Goal: Task Accomplishment & Management: Manage account settings

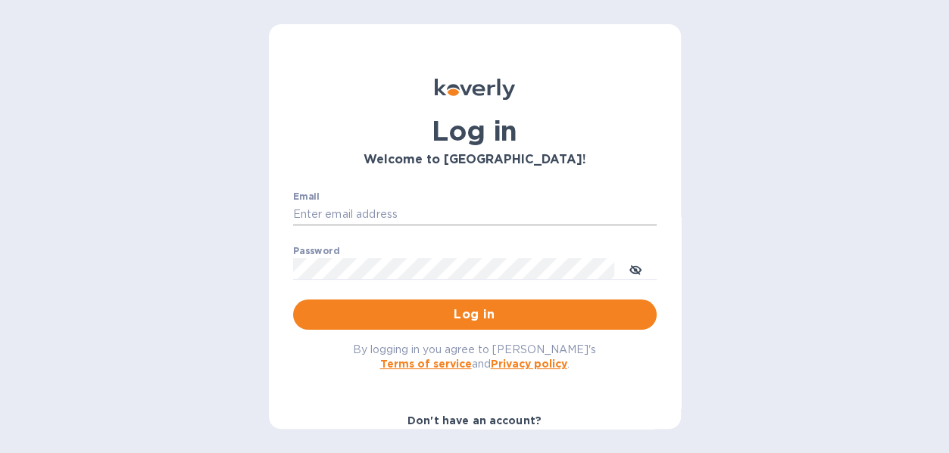
click at [369, 205] on input "Email" at bounding box center [474, 215] width 363 height 23
type input "c"
type input "[EMAIL_ADDRESS][DOMAIN_NAME]"
click at [293, 300] on button "Log in" at bounding box center [474, 315] width 363 height 30
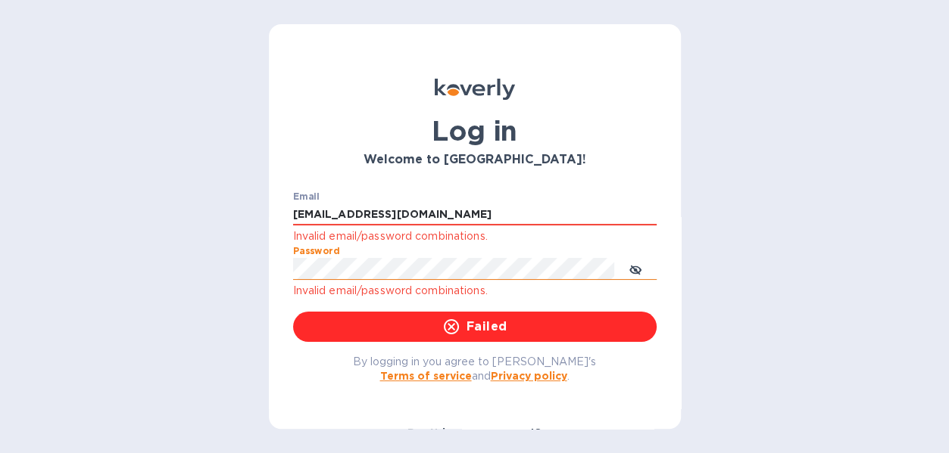
click at [641, 269] on icon "toggle password visibility" at bounding box center [635, 270] width 12 height 12
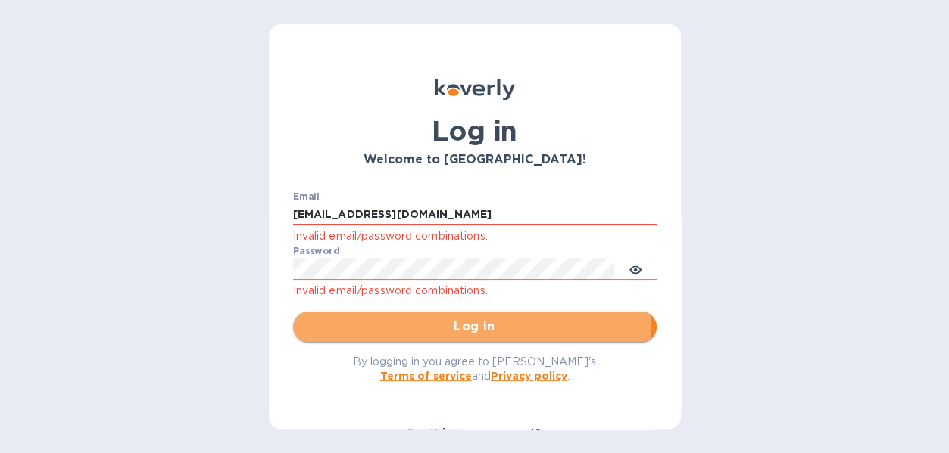
click at [440, 326] on span "Log in" at bounding box center [474, 327] width 339 height 18
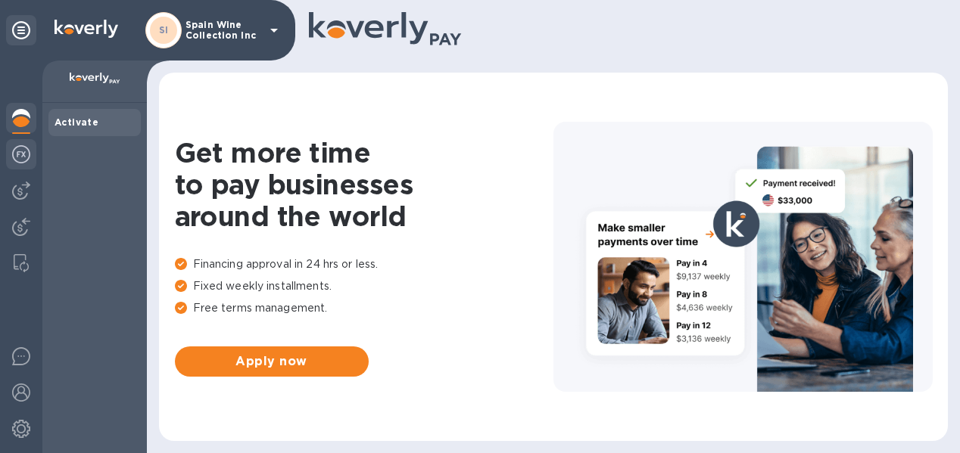
click at [22, 157] on img at bounding box center [21, 154] width 18 height 18
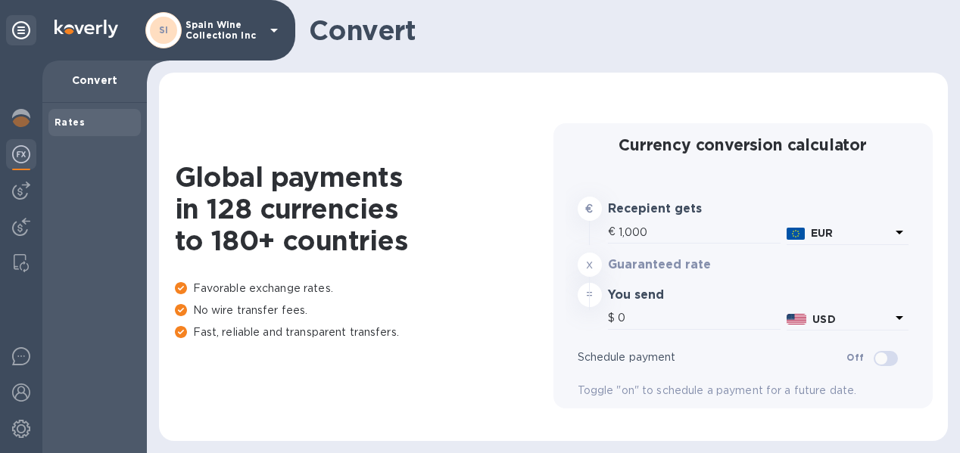
type input "1,178.79"
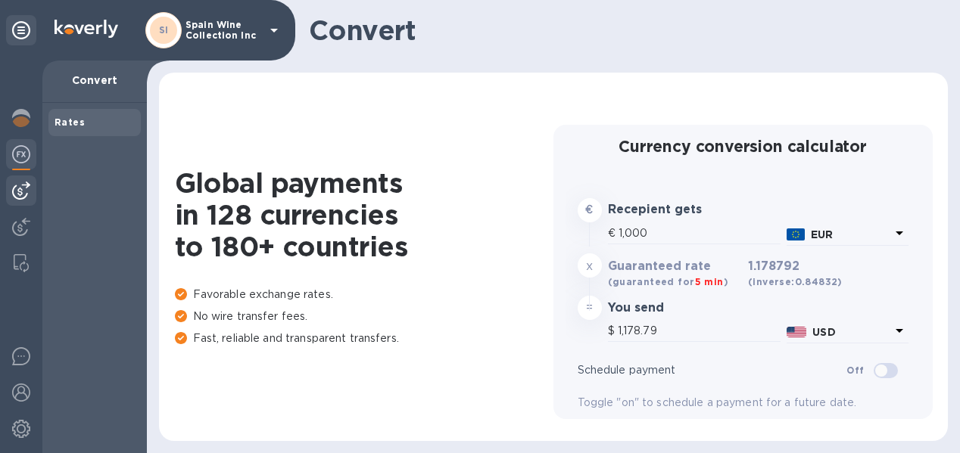
click at [20, 182] on img at bounding box center [21, 191] width 18 height 18
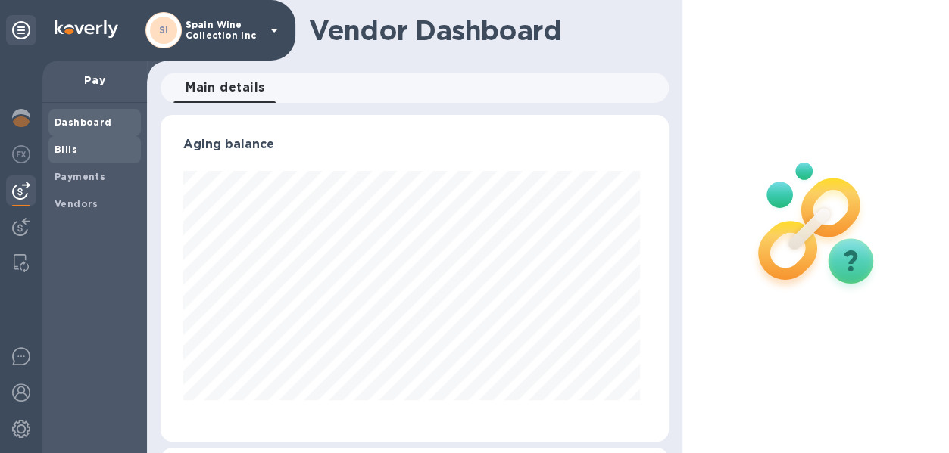
scroll to position [327, 501]
click at [54, 149] on div "Bills" at bounding box center [94, 149] width 92 height 27
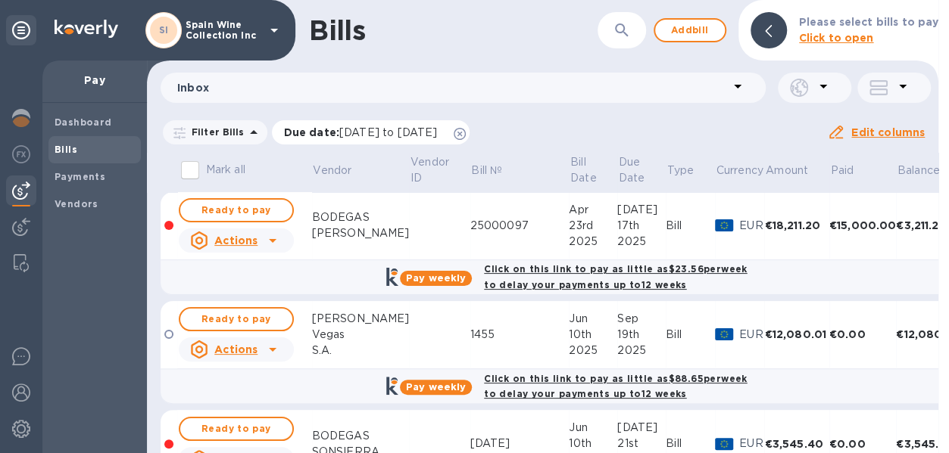
click at [466, 133] on icon at bounding box center [459, 134] width 12 height 12
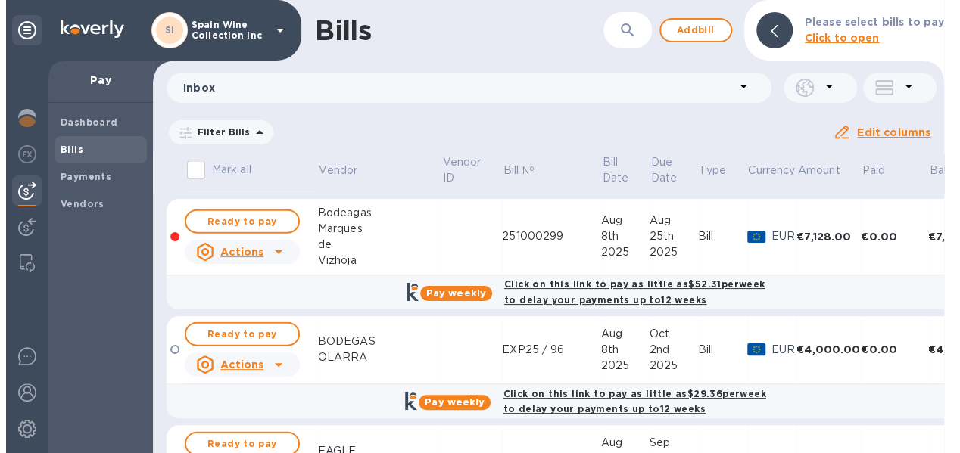
scroll to position [1777, 0]
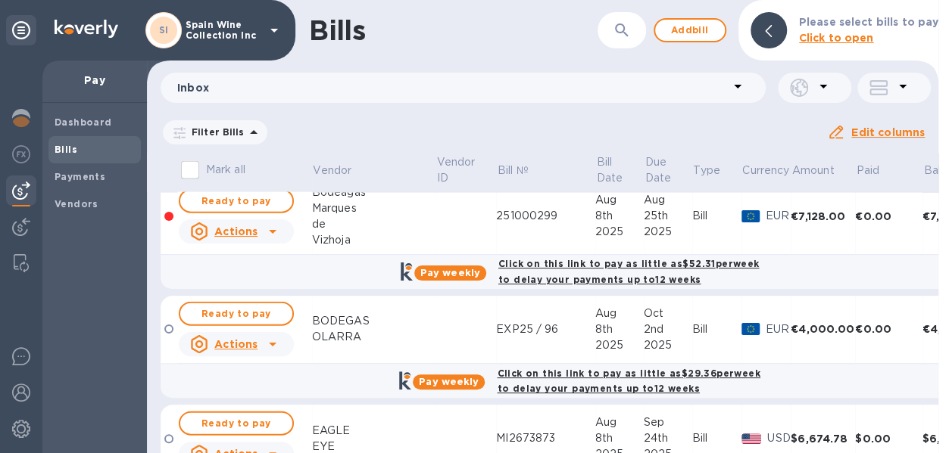
click at [450, 305] on tr "Ready to pay Actions BODEGAS OLARRA EXP25 / 96 Aug 8th 2025 Oct 2nd 2025 Bill E…" at bounding box center [579, 330] width 838 height 68
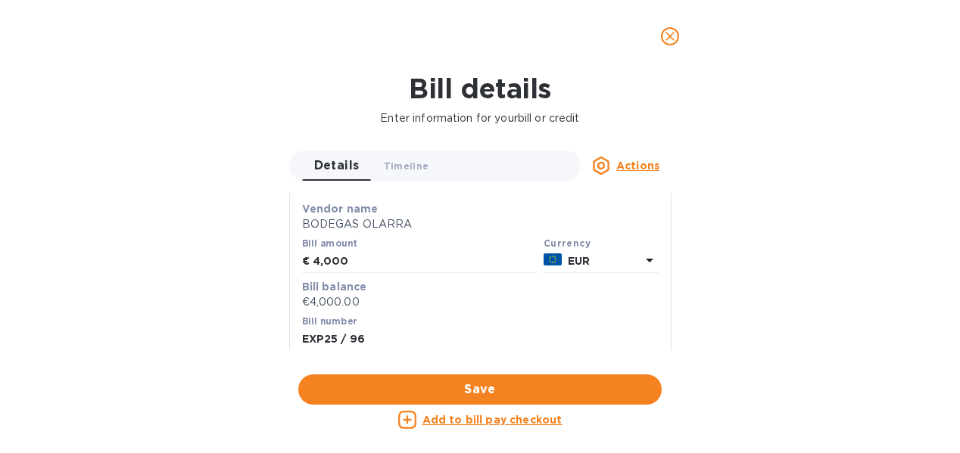
scroll to position [126, 0]
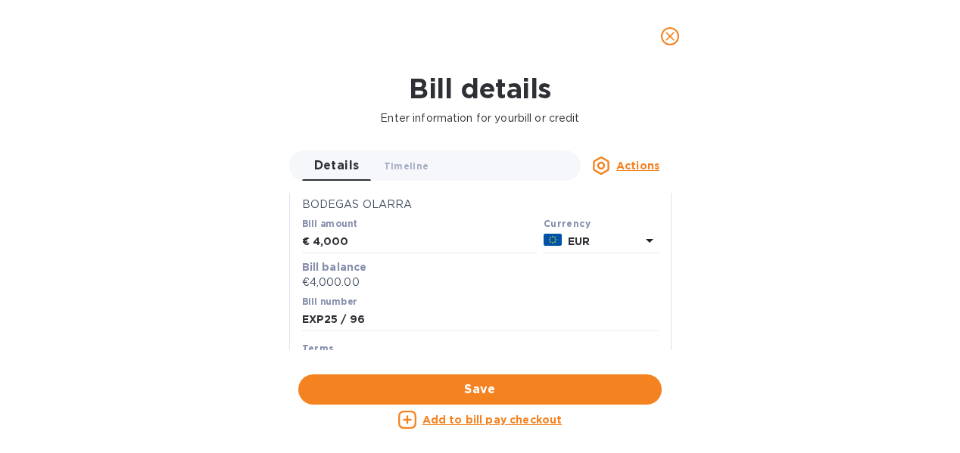
click at [642, 170] on u "Actions" at bounding box center [637, 166] width 43 height 12
click at [737, 185] on div at bounding box center [480, 226] width 960 height 453
click at [350, 240] on input "4,000" at bounding box center [425, 242] width 225 height 23
drag, startPoint x: 350, startPoint y: 240, endPoint x: 332, endPoint y: 240, distance: 18.9
click at [332, 240] on input "4,000" at bounding box center [425, 242] width 225 height 23
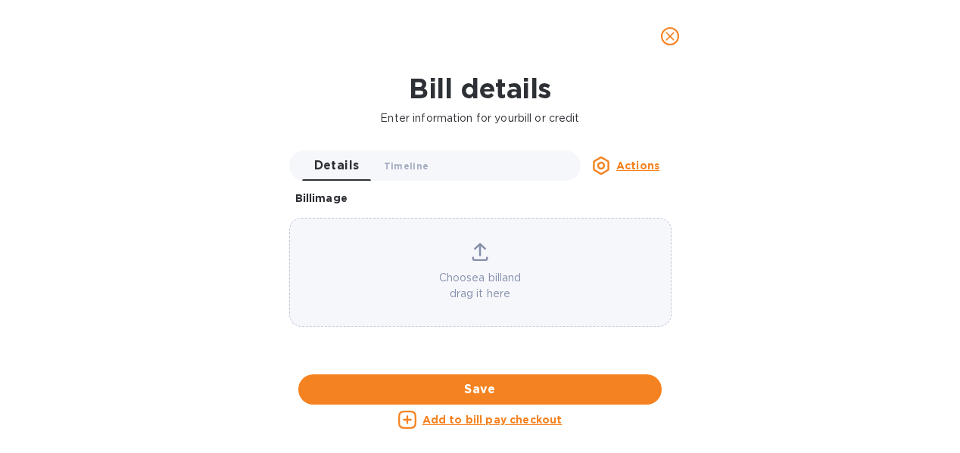
scroll to position [631, 0]
type input "2,190.00"
click at [463, 363] on div at bounding box center [480, 374] width 382 height 23
click at [534, 363] on div at bounding box center [480, 374] width 382 height 23
click at [531, 363] on div at bounding box center [480, 374] width 382 height 23
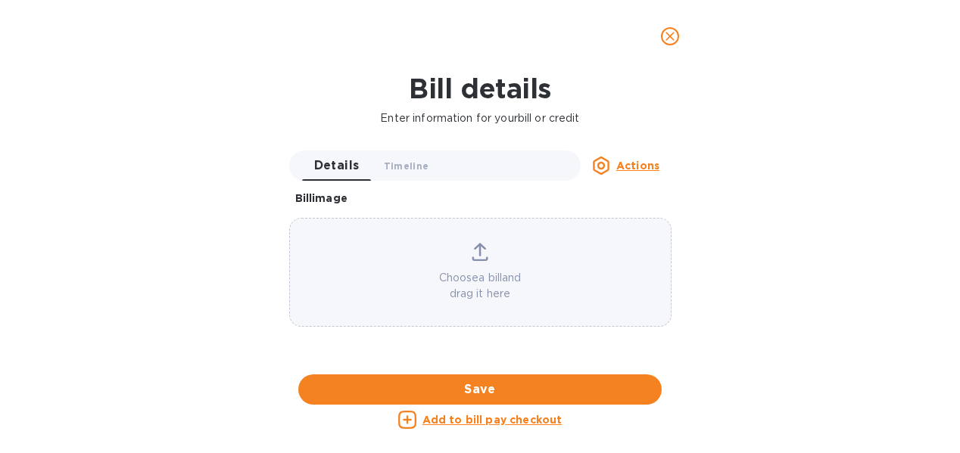
scroll to position [477, 0]
click at [618, 167] on u "Actions" at bounding box center [637, 166] width 43 height 12
click at [636, 258] on b "Delete" at bounding box center [642, 260] width 38 height 12
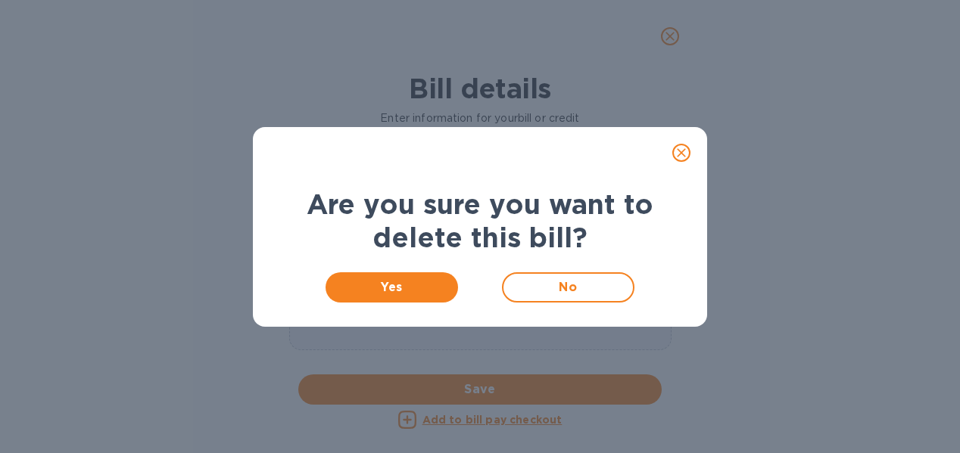
scroll to position [451, 0]
click at [419, 297] on button "Yes" at bounding box center [392, 288] width 132 height 30
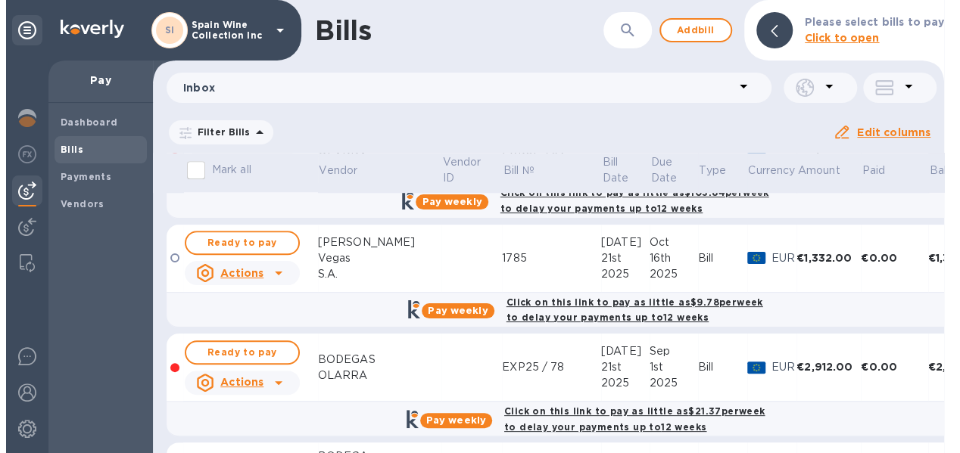
scroll to position [757, 0]
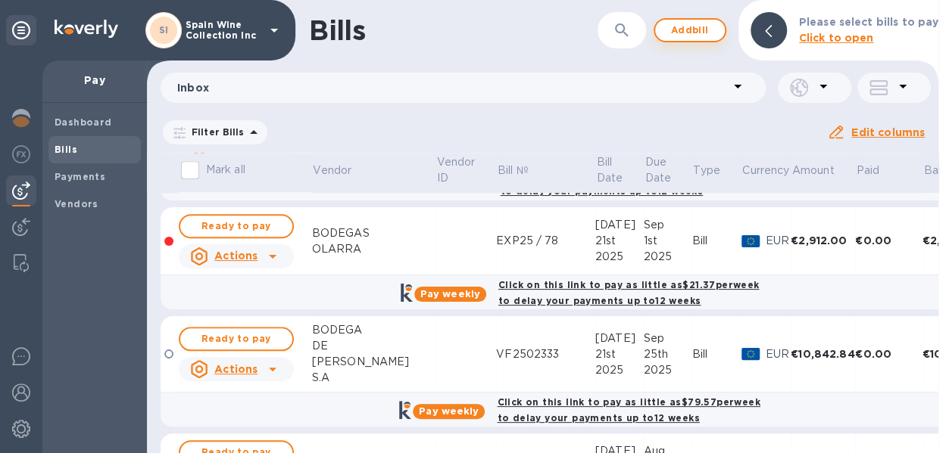
click at [702, 34] on span "Add bill" at bounding box center [689, 30] width 45 height 18
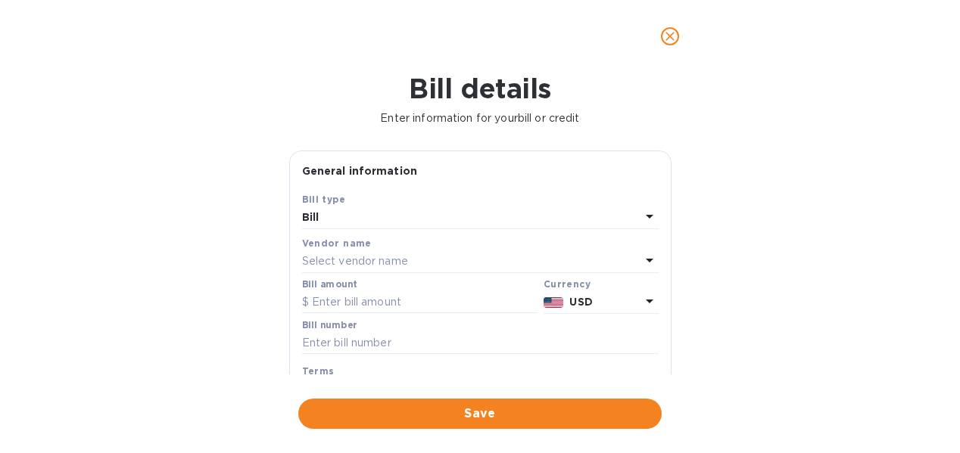
click at [368, 257] on p "Select vendor name" at bounding box center [355, 262] width 106 height 16
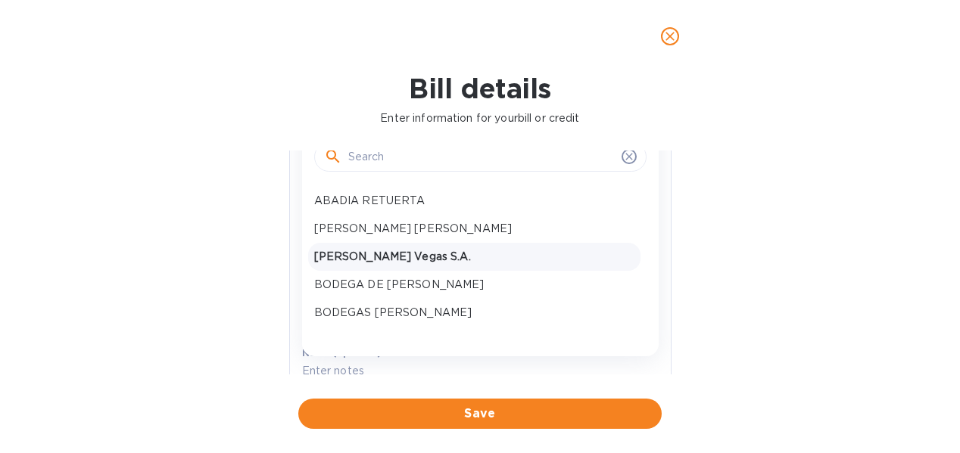
scroll to position [126, 0]
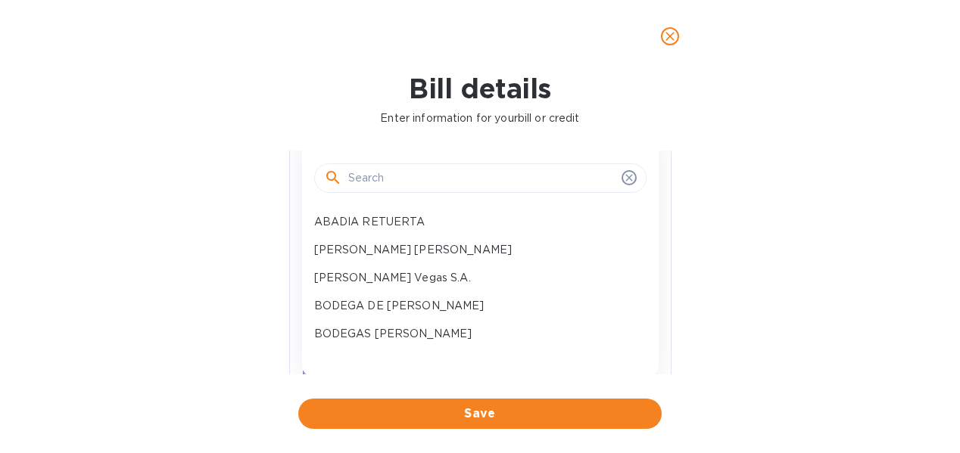
click at [387, 176] on input "text" at bounding box center [481, 178] width 267 height 23
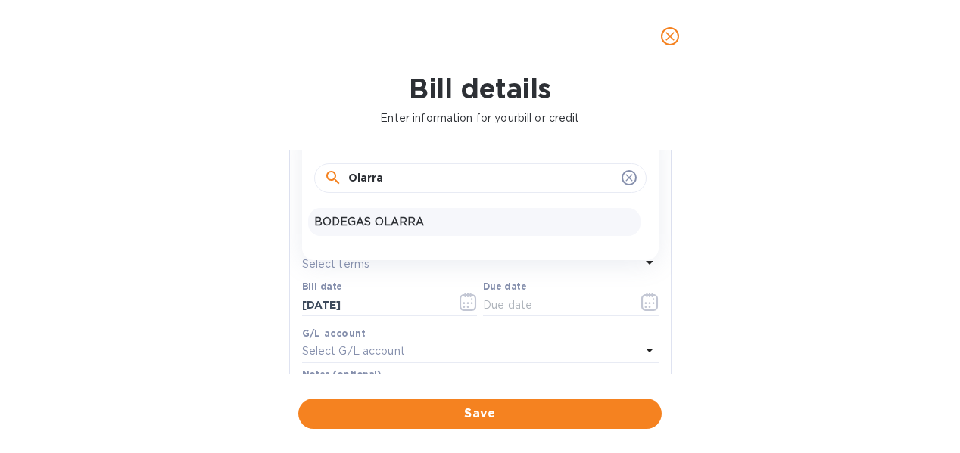
type input "Olarra"
click at [386, 214] on p "BODEGAS OLARRA" at bounding box center [474, 222] width 320 height 16
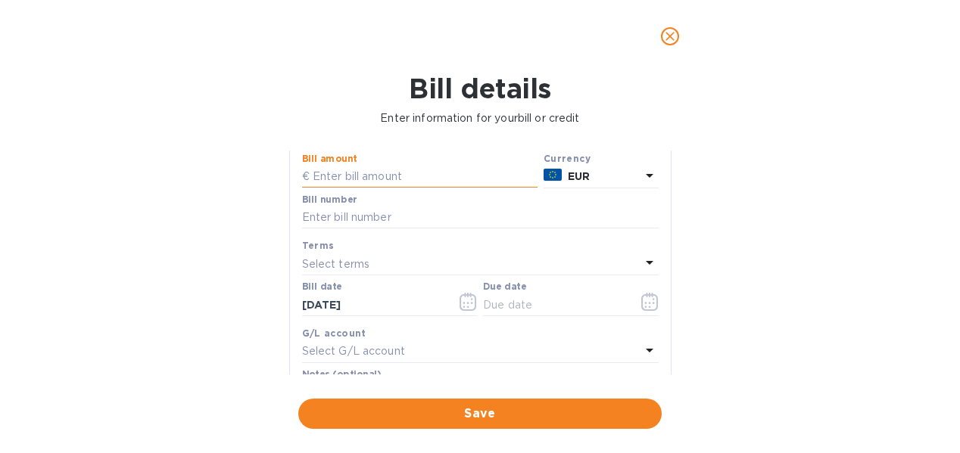
click at [385, 175] on input "text" at bounding box center [419, 177] width 235 height 23
type input "2,190.00"
click at [374, 219] on input "text" at bounding box center [480, 218] width 357 height 23
type input "EXP25 / 113"
click at [347, 257] on p "Select terms" at bounding box center [336, 265] width 68 height 16
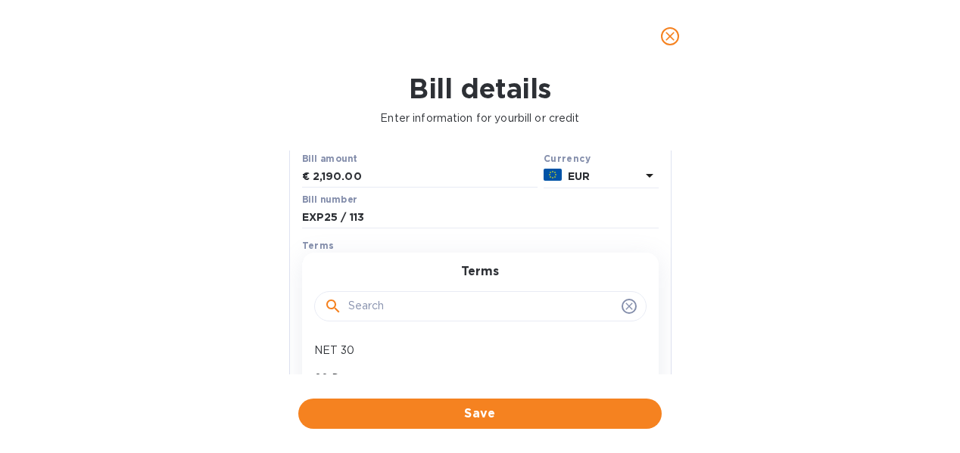
click at [369, 304] on input "text" at bounding box center [481, 306] width 267 height 23
click at [276, 279] on div "Bill details Enter information for your bill or credit General information Save…" at bounding box center [480, 263] width 960 height 381
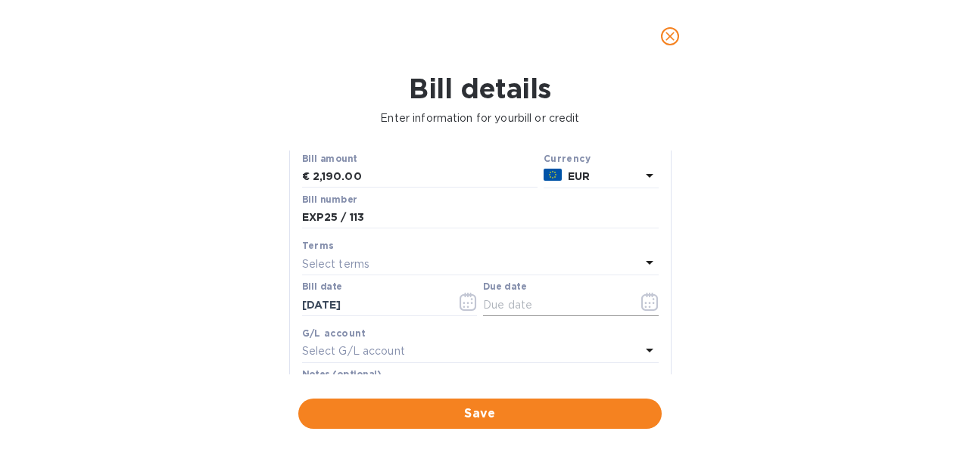
click at [641, 301] on icon "button" at bounding box center [649, 302] width 17 height 18
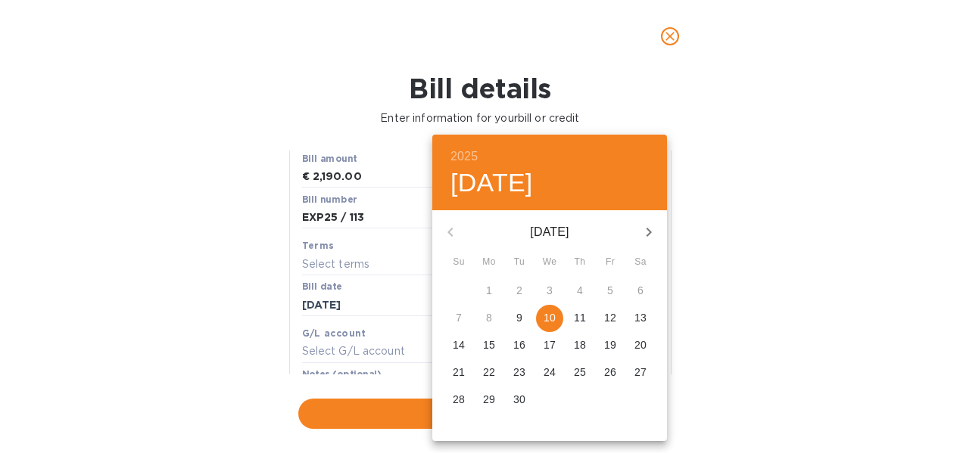
click at [658, 232] on button "button" at bounding box center [649, 232] width 36 height 36
click at [582, 291] on p "2" at bounding box center [580, 290] width 6 height 15
type input "10/02/2025"
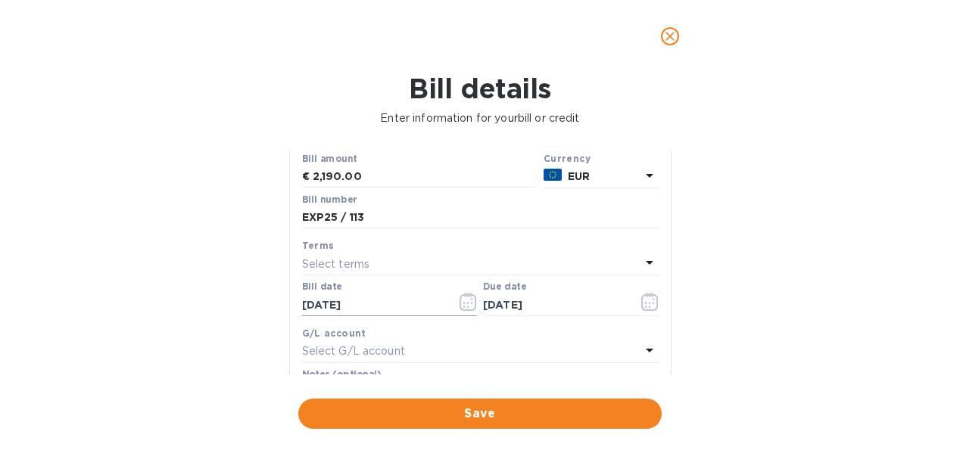
scroll to position [252, 0]
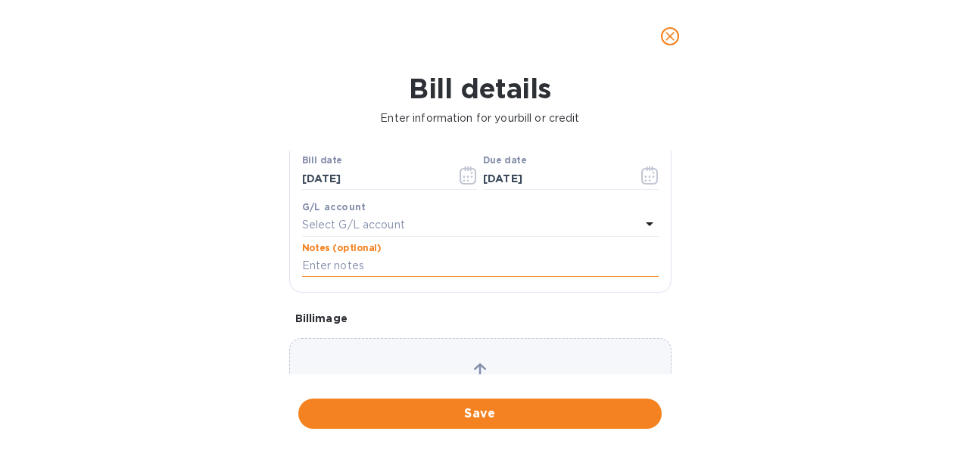
click at [372, 263] on input "text" at bounding box center [480, 266] width 357 height 23
click at [475, 359] on div "Choose a bill and drag it here" at bounding box center [480, 392] width 382 height 109
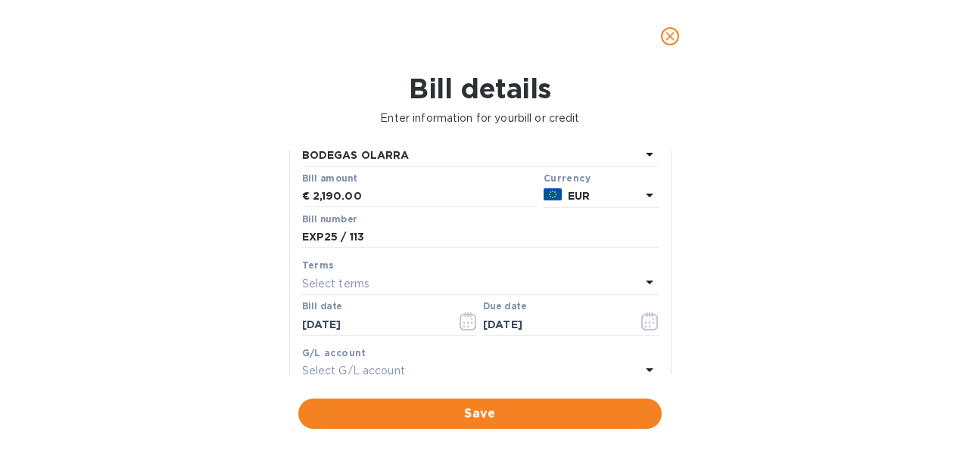
scroll to position [126, 0]
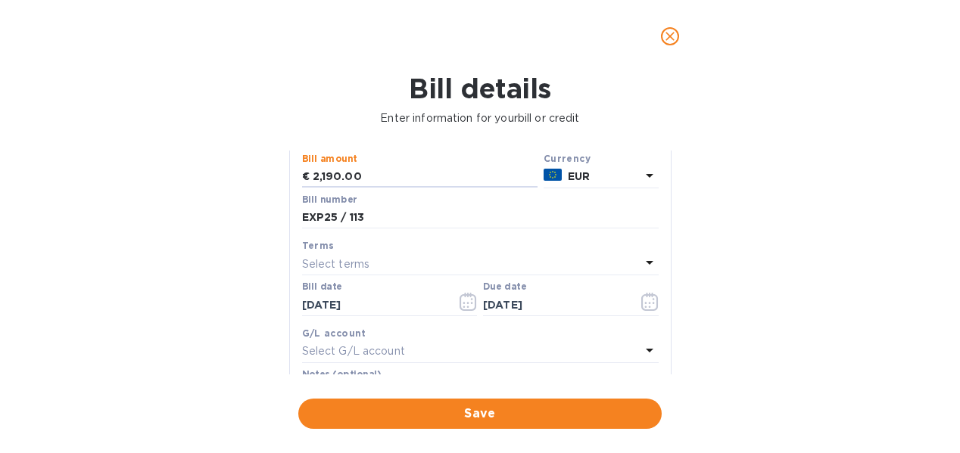
drag, startPoint x: 371, startPoint y: 172, endPoint x: 272, endPoint y: 172, distance: 99.2
click at [272, 172] on div "Bill details Enter information for your bill or credit General information Save…" at bounding box center [480, 263] width 960 height 381
click at [394, 169] on input "2,080.50" at bounding box center [425, 177] width 225 height 23
type input "2,080.50"
click at [391, 210] on input "EXP25 / 113" at bounding box center [480, 218] width 357 height 23
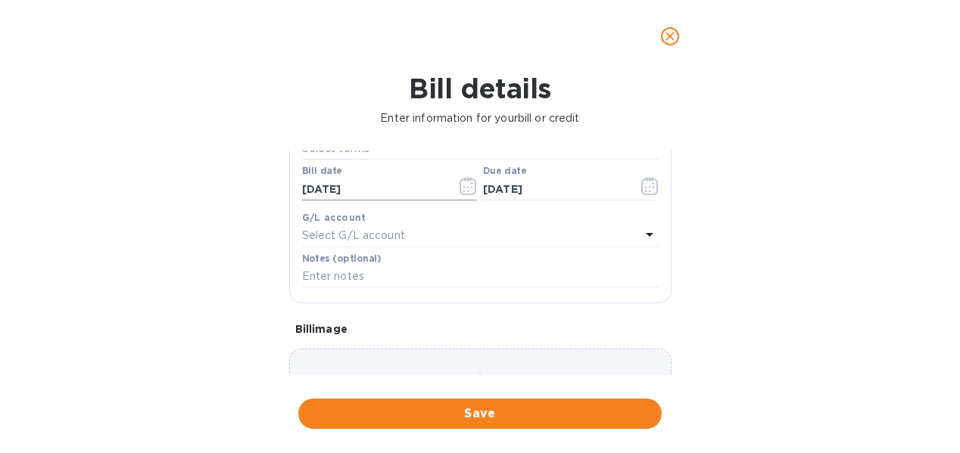
scroll to position [342, 0]
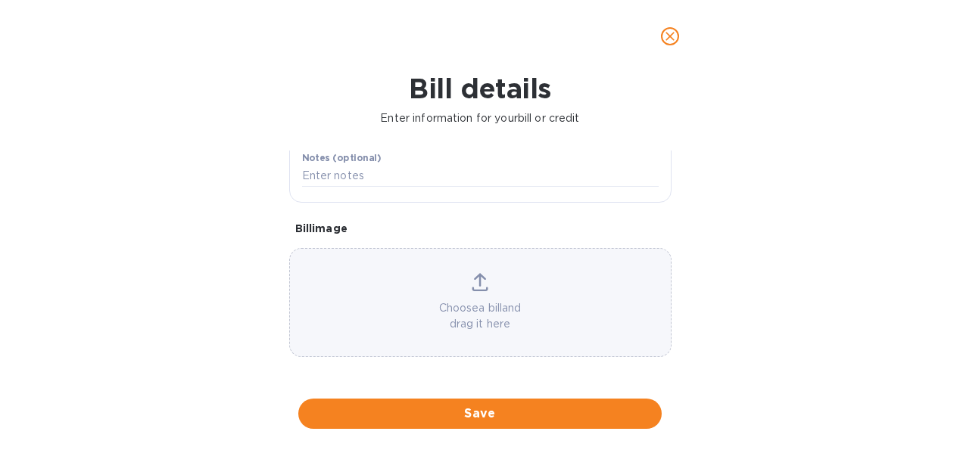
click at [478, 282] on icon at bounding box center [480, 282] width 17 height 18
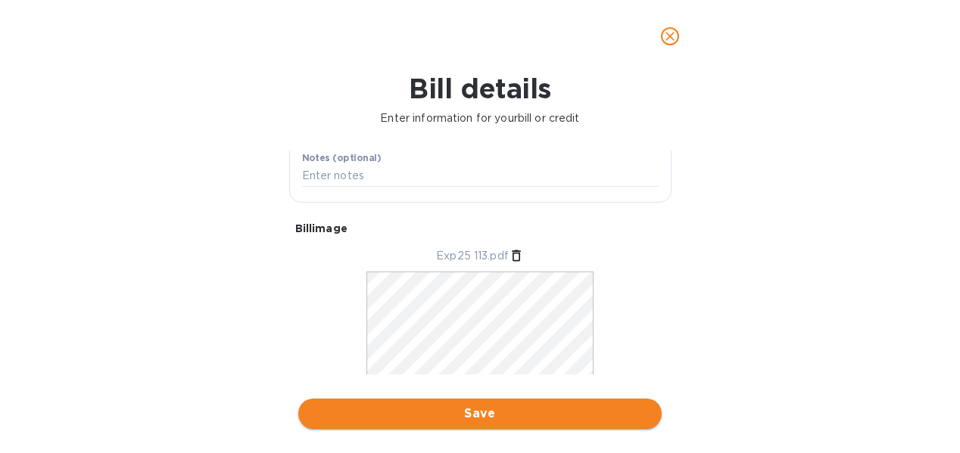
click at [459, 407] on span "Save" at bounding box center [479, 414] width 339 height 18
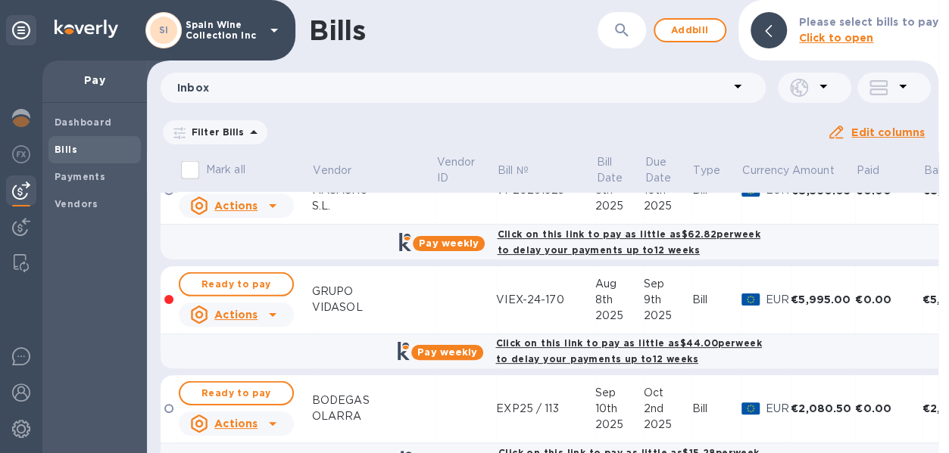
scroll to position [2282, 0]
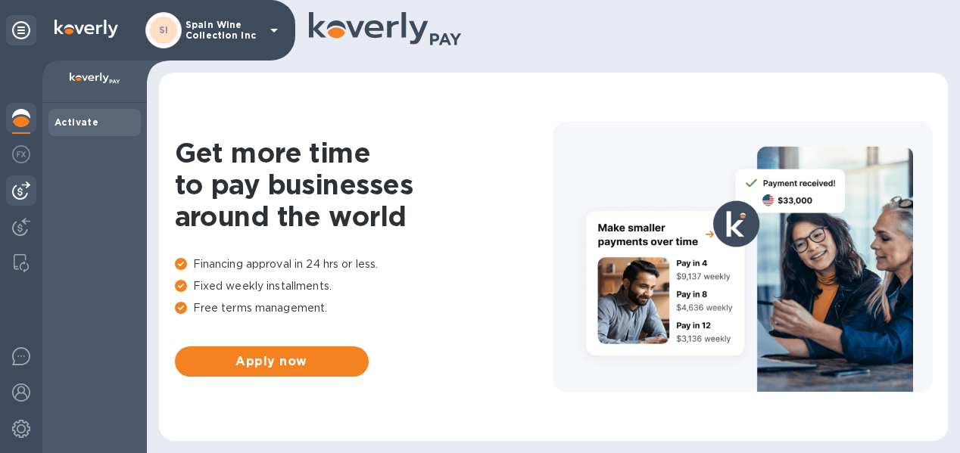
click at [32, 176] on div at bounding box center [21, 191] width 30 height 30
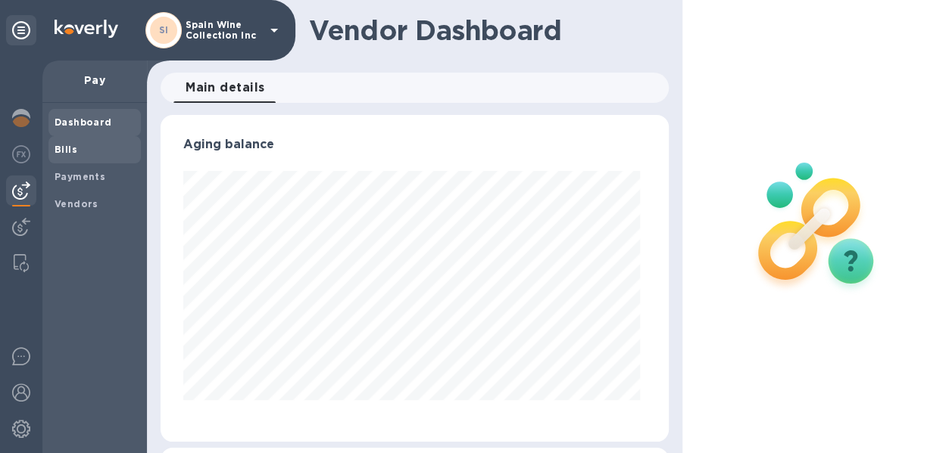
click at [59, 151] on b "Bills" at bounding box center [66, 149] width 23 height 11
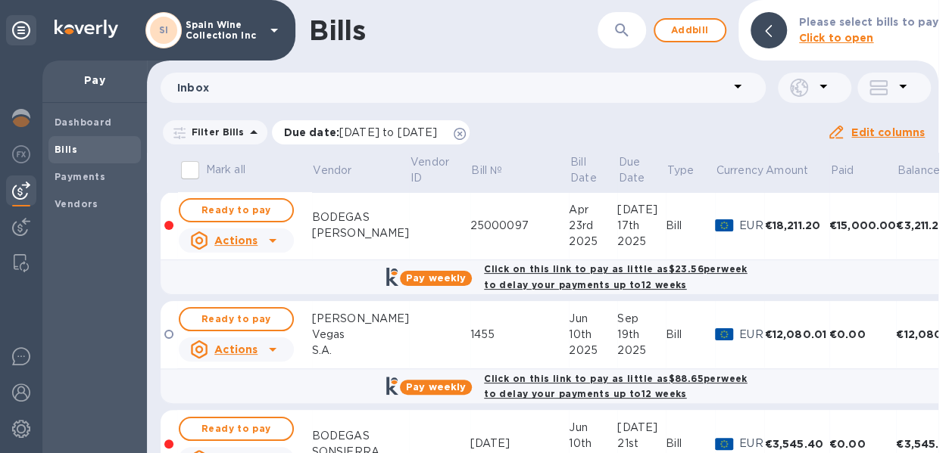
click at [466, 131] on icon at bounding box center [459, 134] width 12 height 12
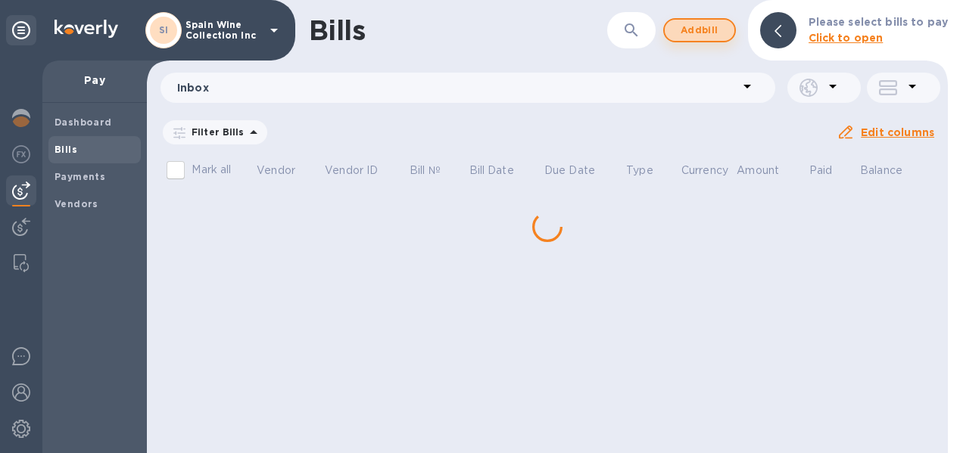
click at [701, 32] on span "Add bill" at bounding box center [699, 30] width 45 height 18
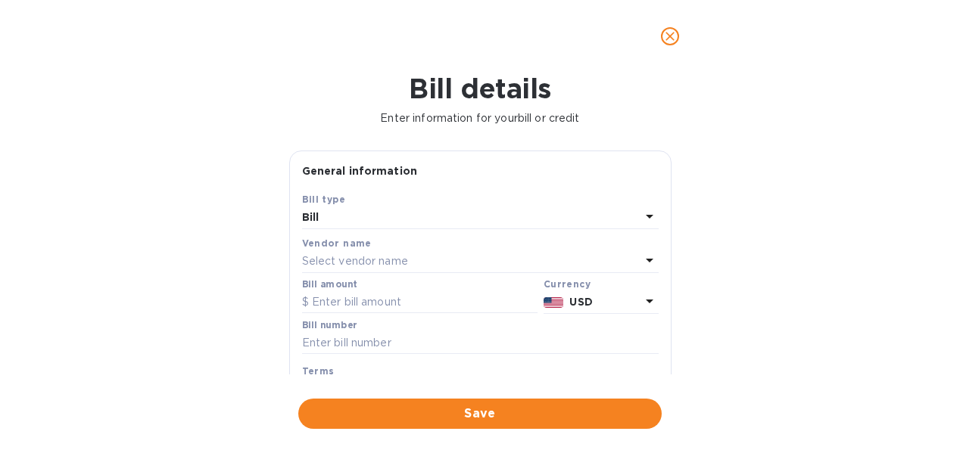
click at [359, 260] on p "Select vendor name" at bounding box center [355, 262] width 106 height 16
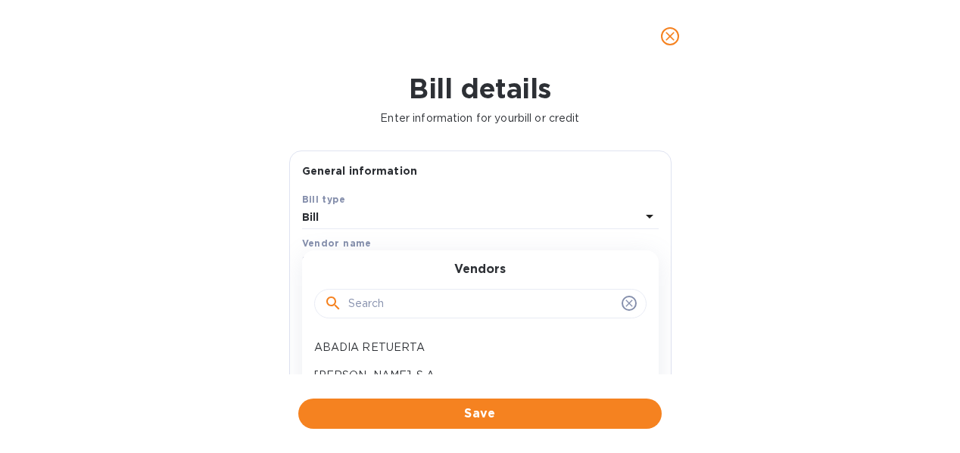
click at [382, 305] on input "text" at bounding box center [481, 304] width 267 height 23
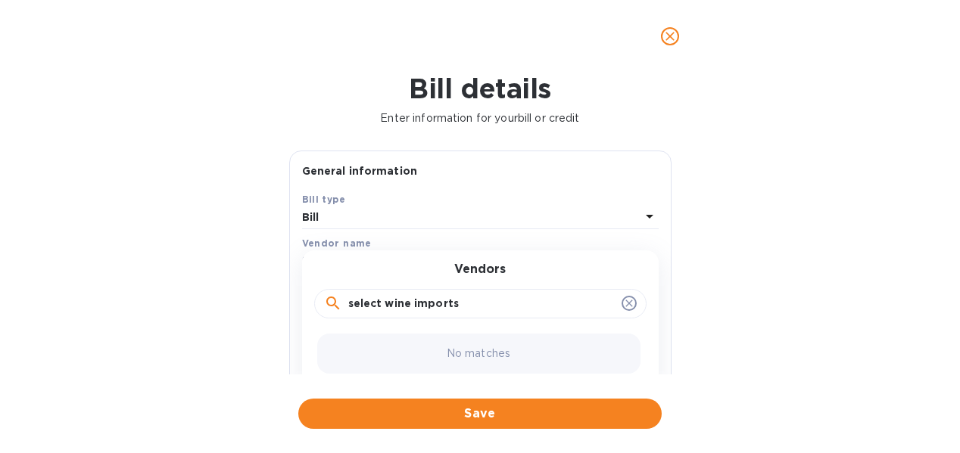
type input "select wine imports"
click button "Save" at bounding box center [0, 0] width 0 height 0
click at [624, 305] on icon at bounding box center [629, 303] width 12 height 12
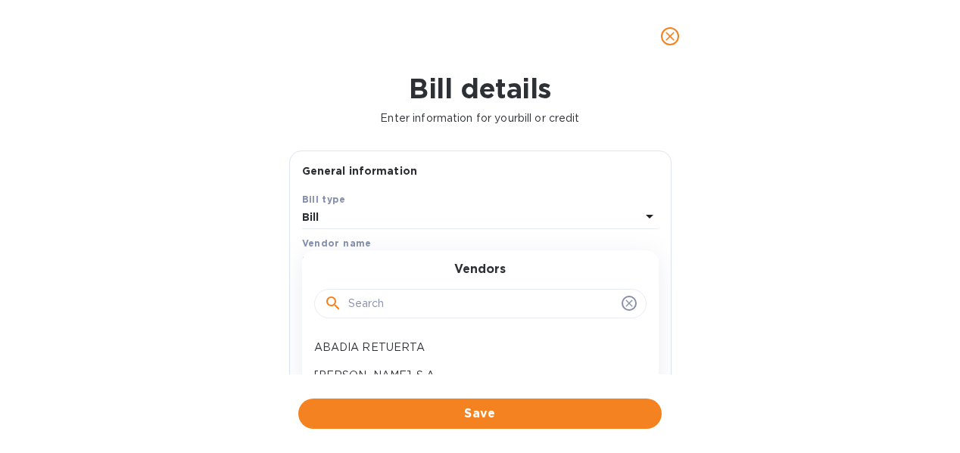
click at [397, 297] on input "text" at bounding box center [481, 304] width 267 height 23
click at [625, 304] on icon at bounding box center [629, 303] width 12 height 12
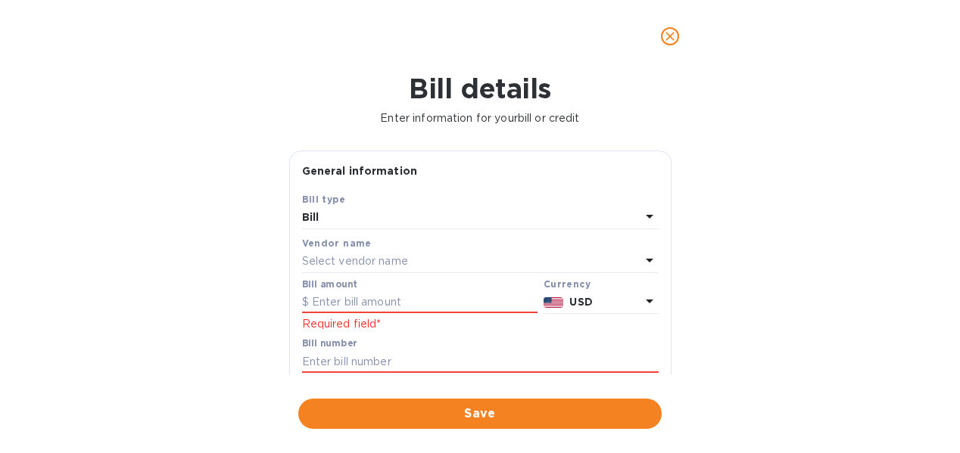
click at [720, 304] on div "Bill details Enter information for your bill or credit General information Save…" at bounding box center [480, 263] width 960 height 381
click at [674, 34] on icon "close" at bounding box center [669, 36] width 15 height 15
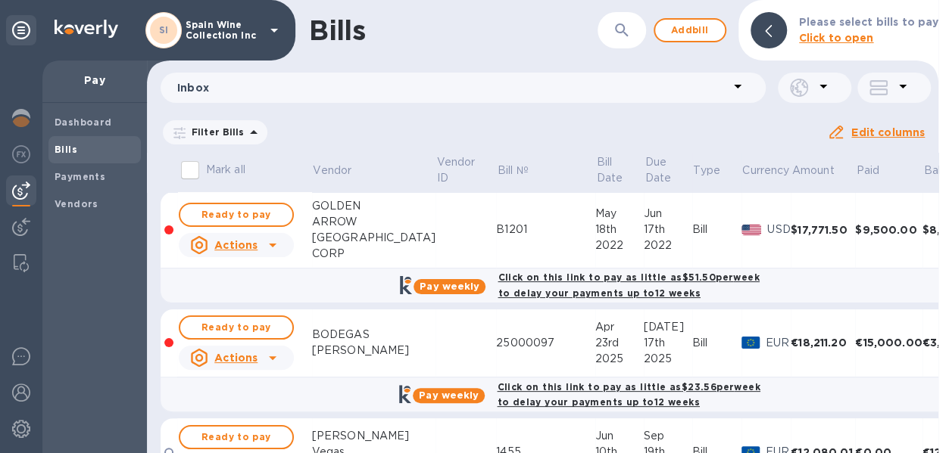
click at [58, 148] on b "Bills" at bounding box center [66, 149] width 23 height 11
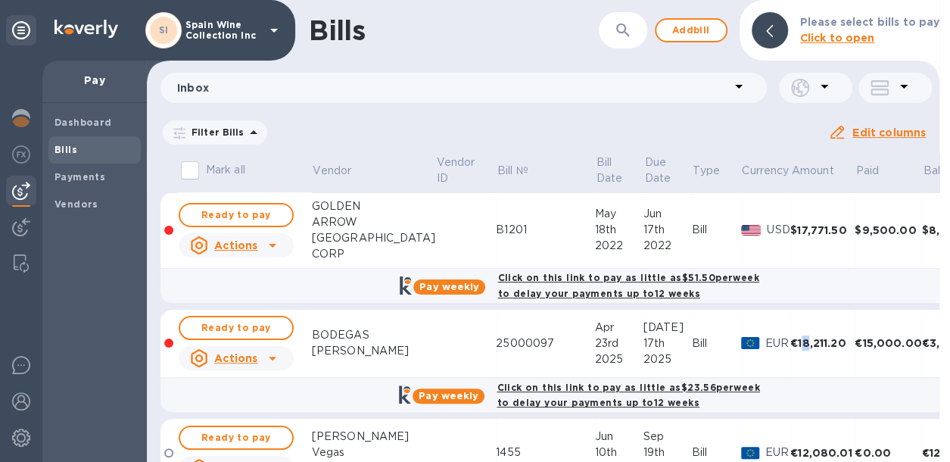
click at [790, 376] on td "€18,211.20" at bounding box center [822, 344] width 64 height 68
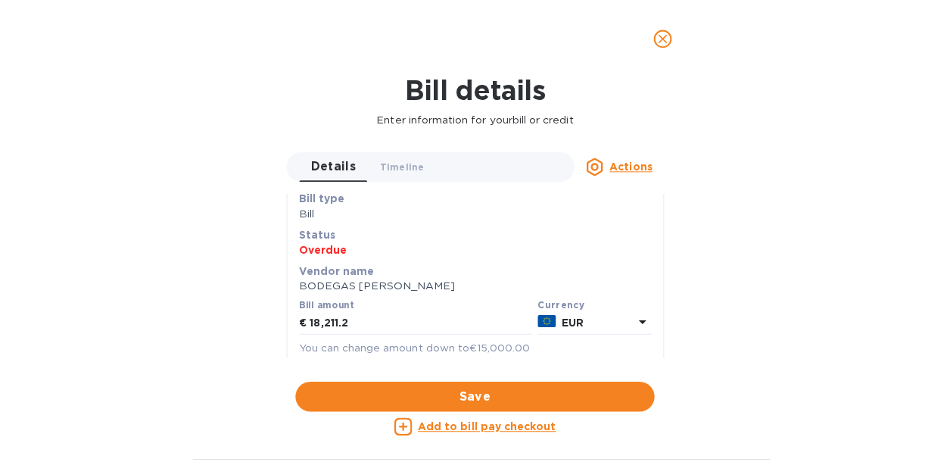
scroll to position [126, 0]
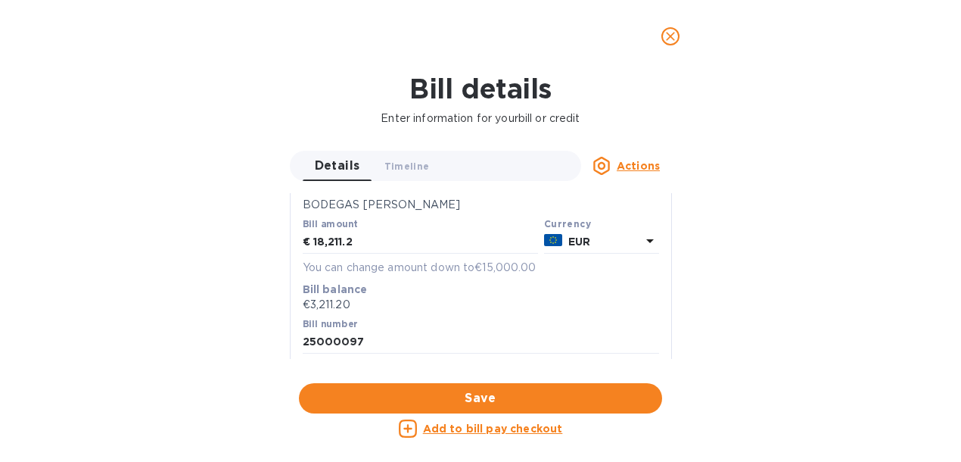
click at [672, 35] on icon "close" at bounding box center [670, 36] width 9 height 9
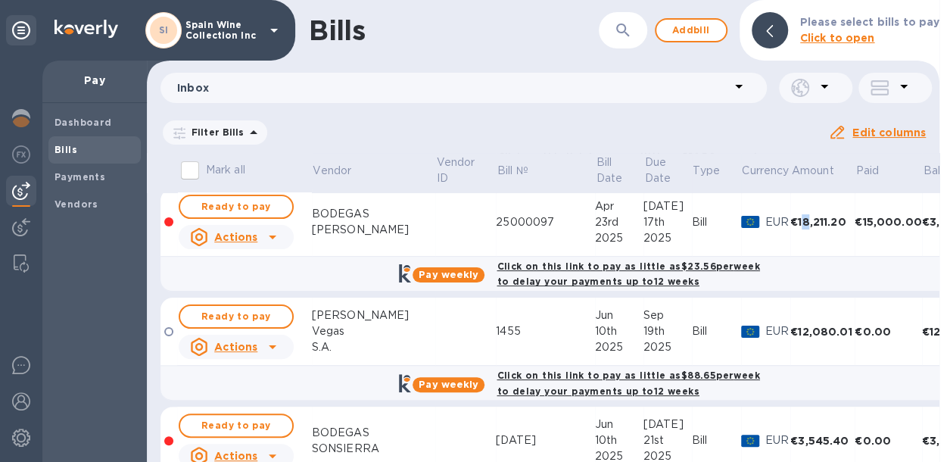
scroll to position [252, 0]
